Goal: Task Accomplishment & Management: Manage account settings

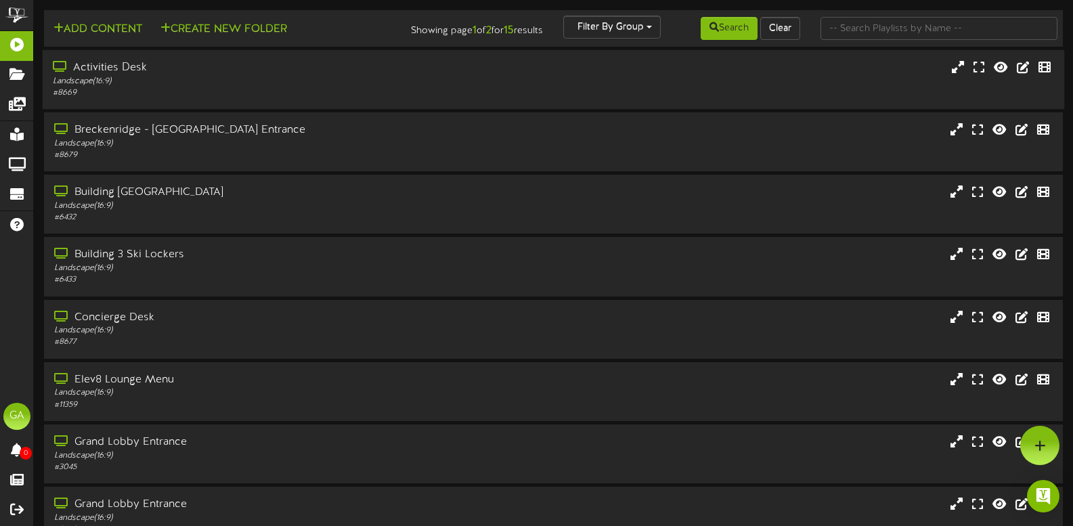
click at [202, 74] on div "Activities Desk" at bounding box center [255, 68] width 405 height 16
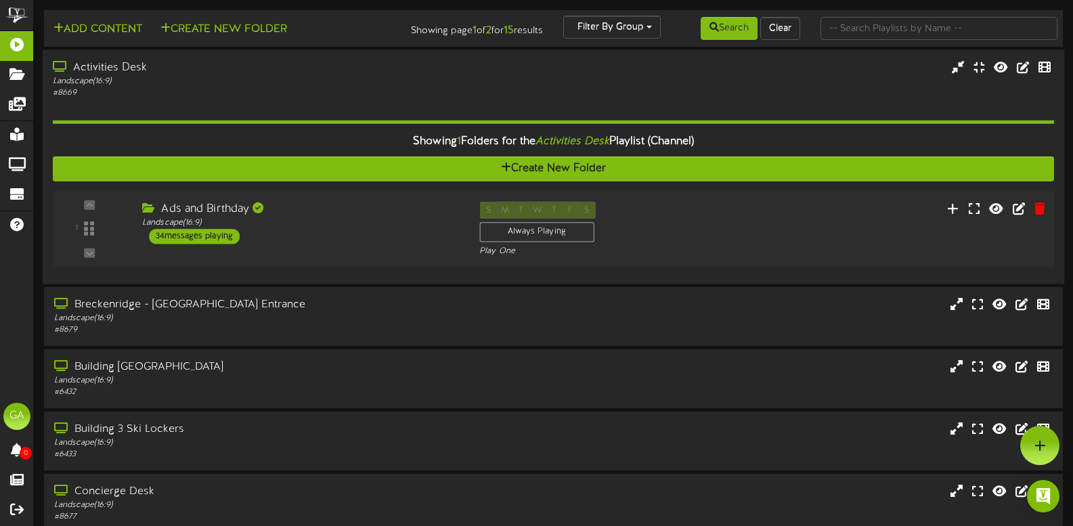
click at [399, 230] on div "Ads and Birthday Landscape ( 16:9 ) 34 messages playing" at bounding box center [300, 223] width 337 height 43
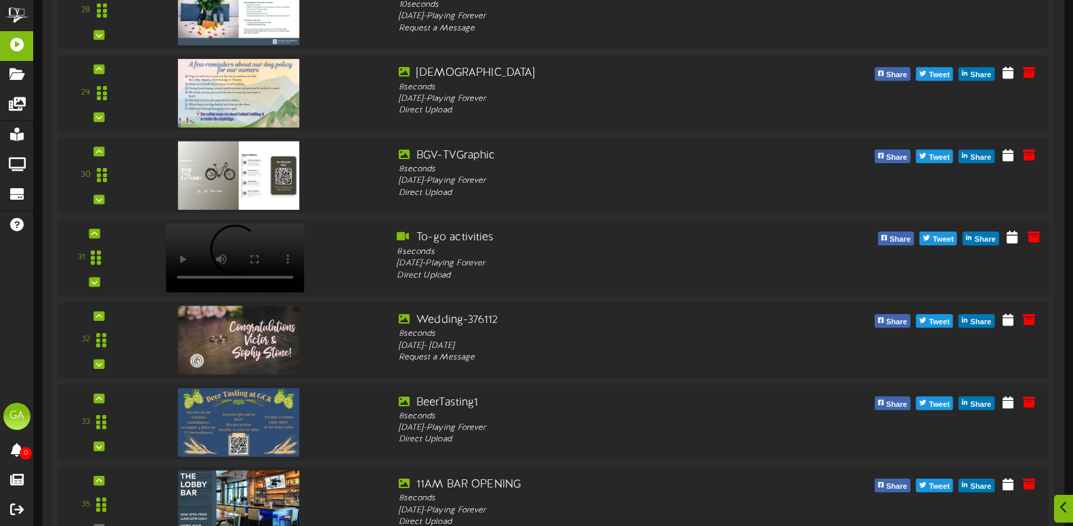
scroll to position [2775, 0]
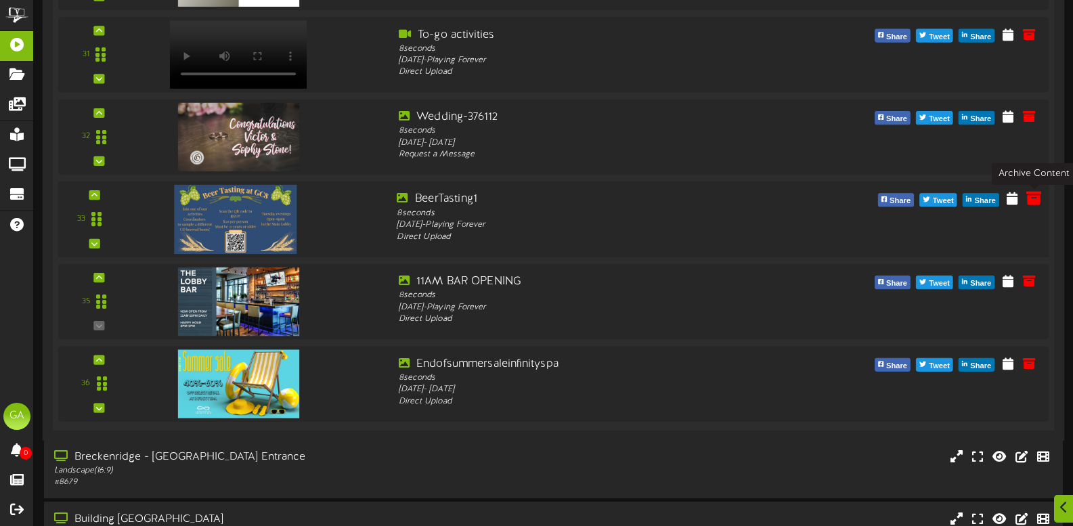
click at [1040, 202] on icon at bounding box center [1033, 197] width 15 height 15
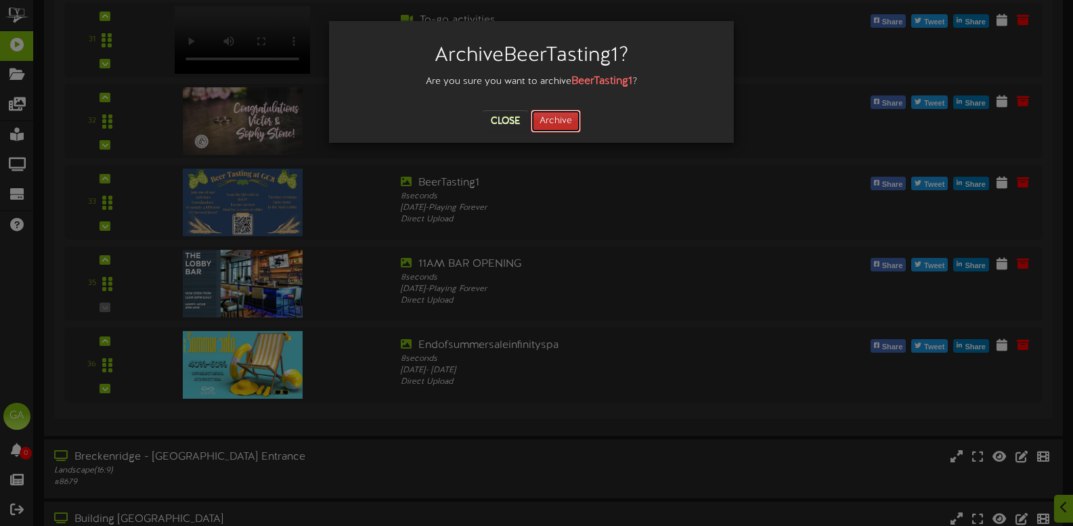
click at [569, 117] on button "Archive" at bounding box center [556, 121] width 50 height 23
